Goal: Information Seeking & Learning: Learn about a topic

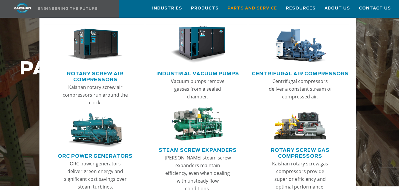
scroll to position [69, 0]
click at [92, 74] on link "Rotary Screw Air Compressors" at bounding box center [96, 75] width 98 height 15
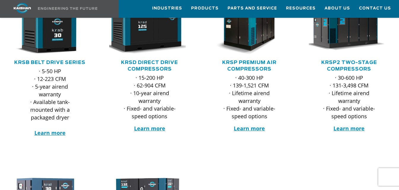
scroll to position [69, 0]
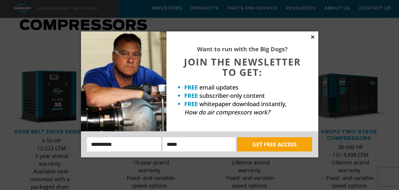
click at [312, 38] on icon at bounding box center [312, 36] width 3 height 3
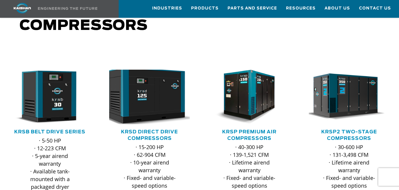
click at [150, 99] on img at bounding box center [145, 97] width 89 height 60
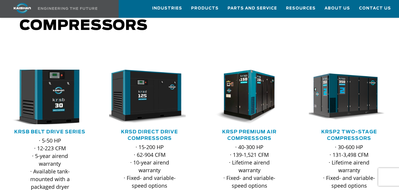
click at [44, 100] on img at bounding box center [45, 97] width 89 height 60
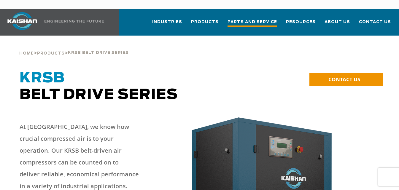
click at [259, 19] on span "Parts and Service" at bounding box center [252, 23] width 50 height 8
